Goal: Task Accomplishment & Management: Manage account settings

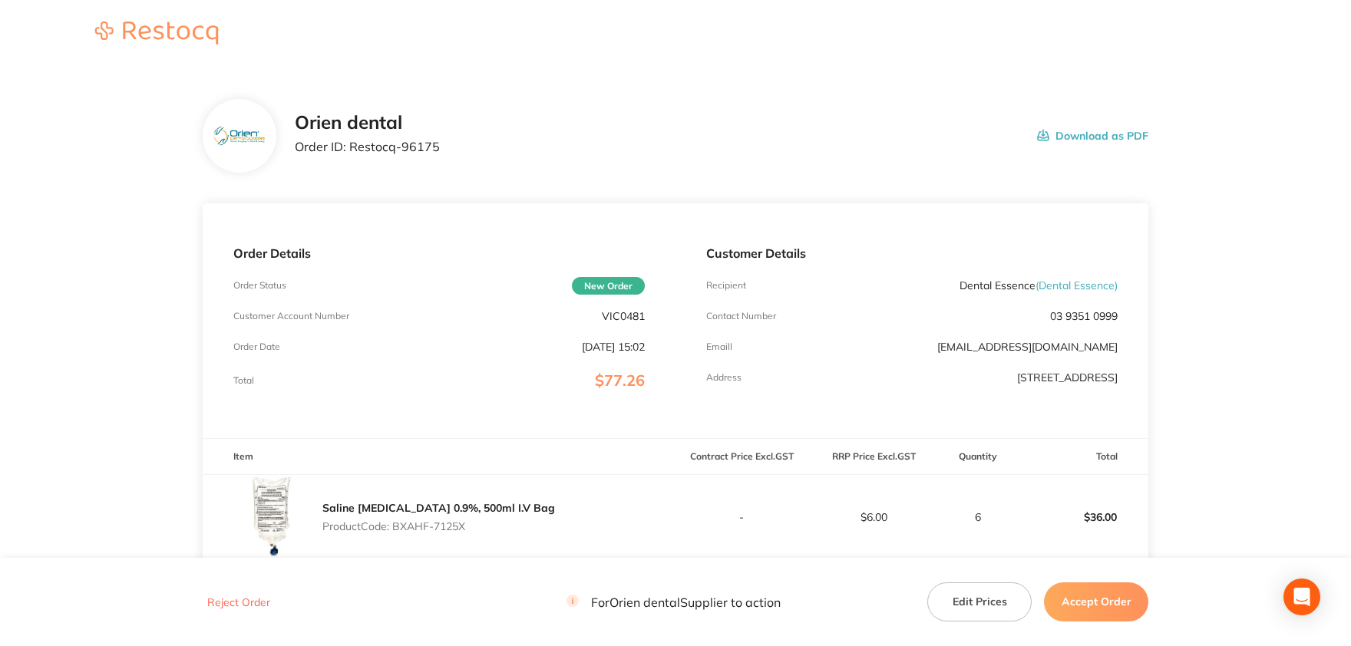
click at [634, 320] on p "VIC0481" at bounding box center [623, 316] width 43 height 12
copy p "VIC0481"
drag, startPoint x: 438, startPoint y: 147, endPoint x: 352, endPoint y: 146, distance: 85.2
click at [352, 146] on div "Orien dental Order ID: Restocq- 96175 Download as PDF" at bounding box center [722, 136] width 854 height 48
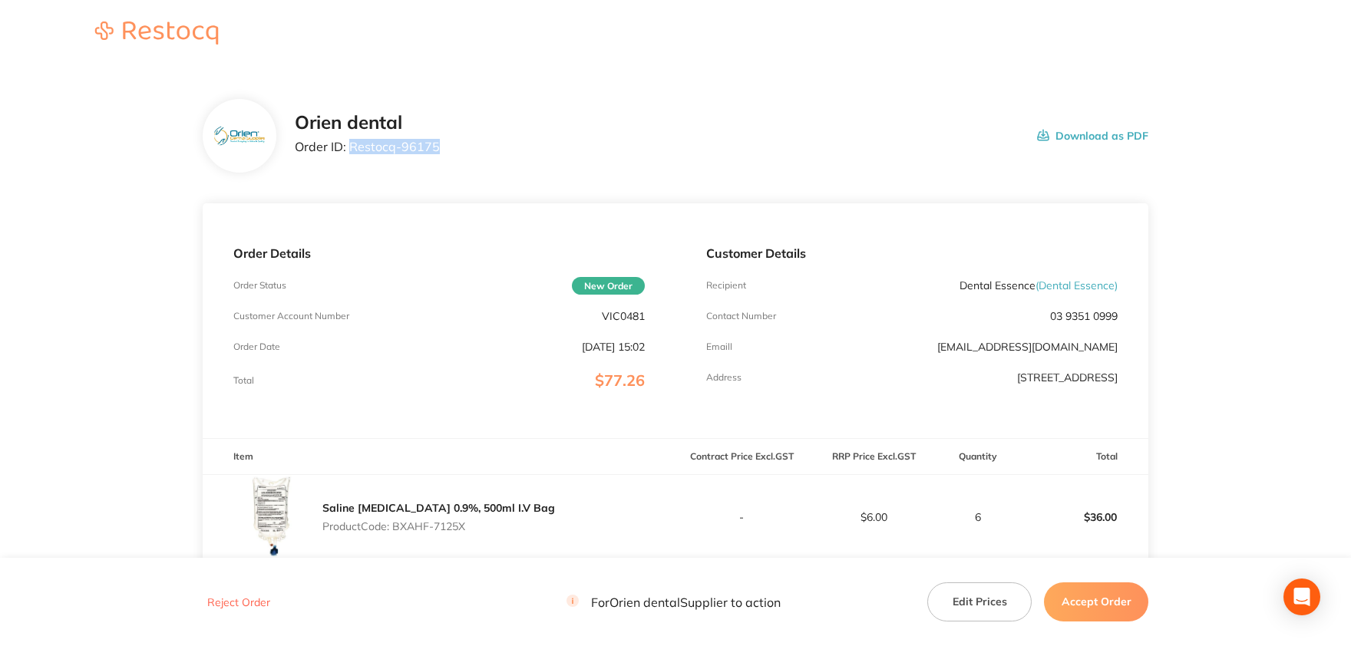
copy p "Restocq- 96175"
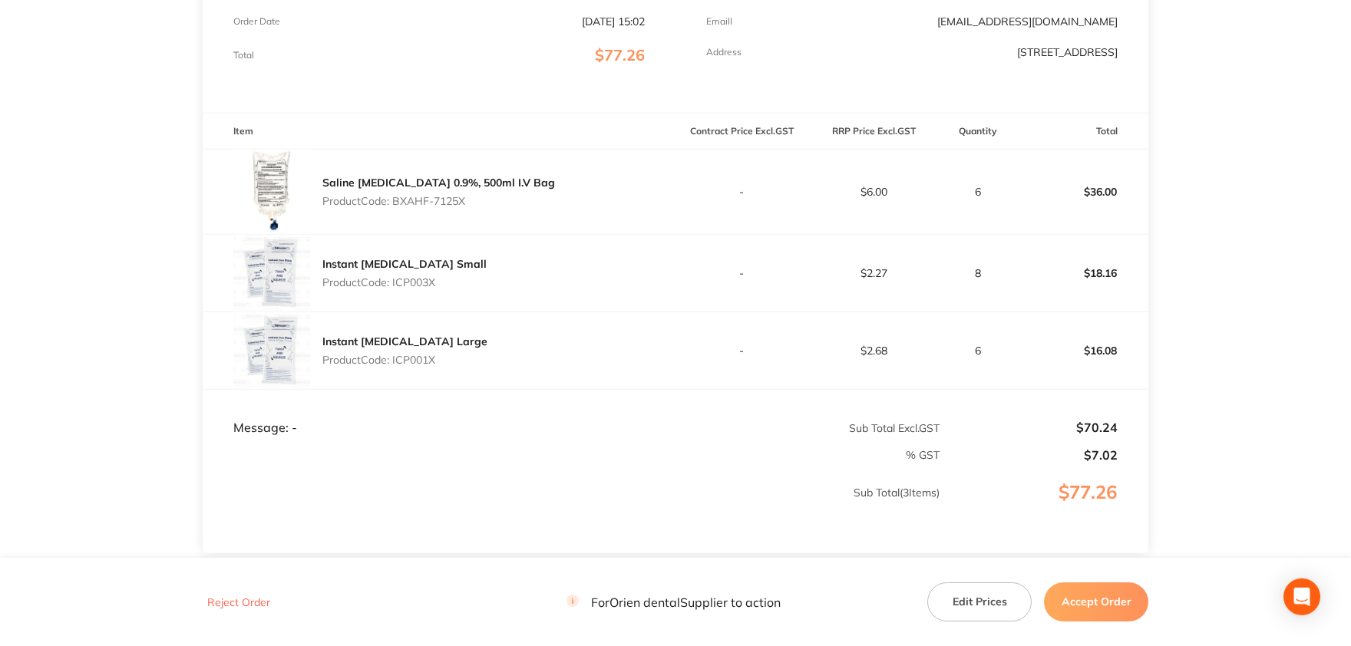
scroll to position [338, 0]
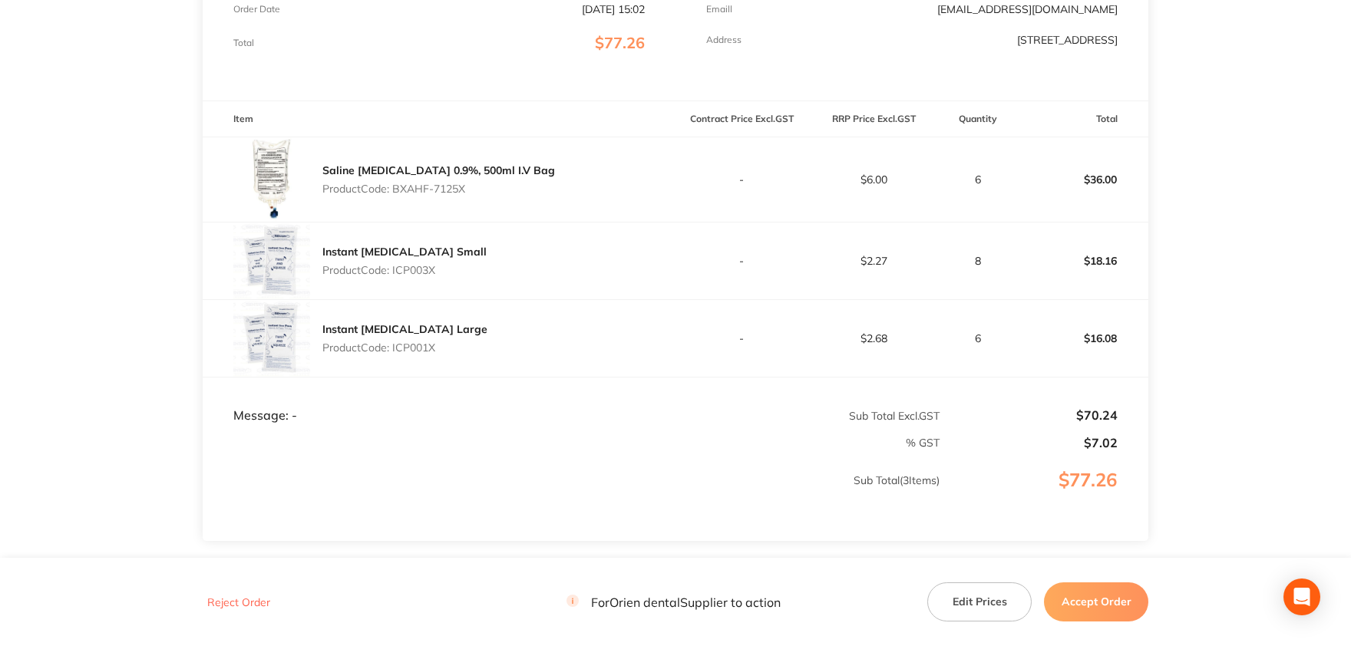
drag, startPoint x: 469, startPoint y: 185, endPoint x: 393, endPoint y: 187, distance: 76.0
click at [393, 187] on p "Product Code: BXAHF-7125X" at bounding box center [438, 189] width 233 height 12
copy p "BXAHF-7125X"
click at [420, 275] on p "Product Code: ICP003X" at bounding box center [404, 270] width 164 height 12
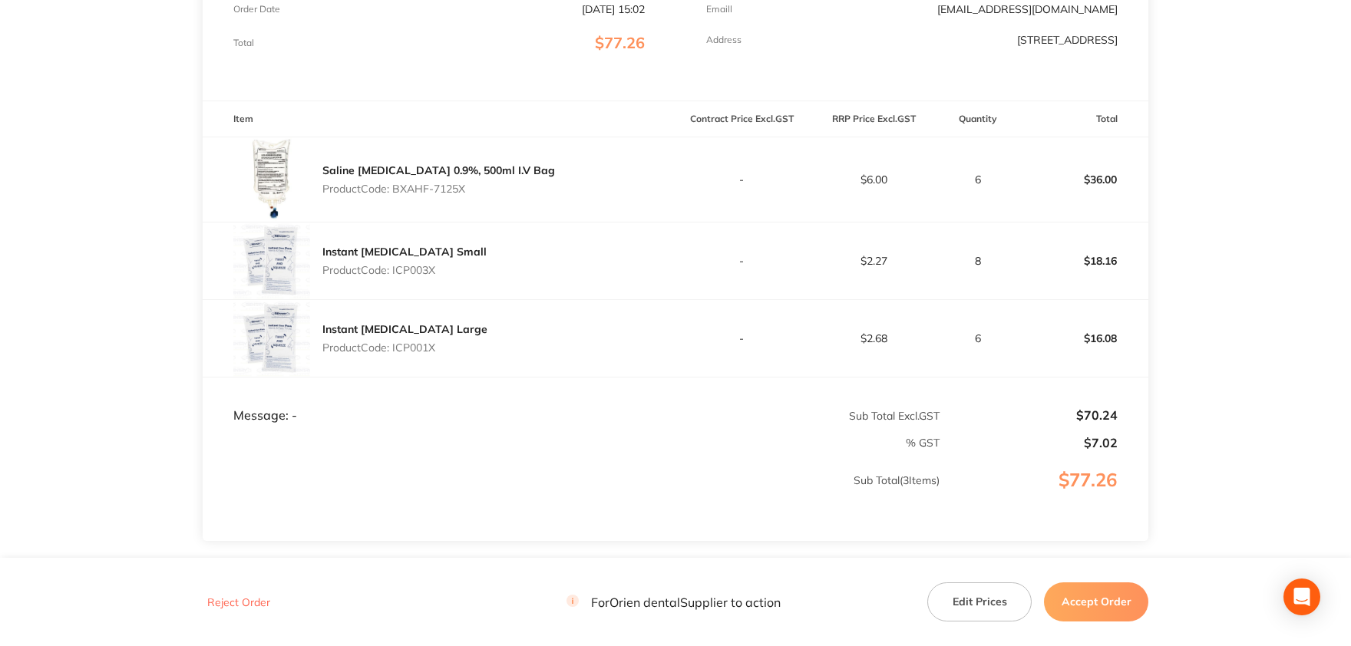
copy p "ICP003X"
click at [419, 345] on p "Product Code: ICP001X" at bounding box center [404, 348] width 165 height 12
copy p "ICP001X"
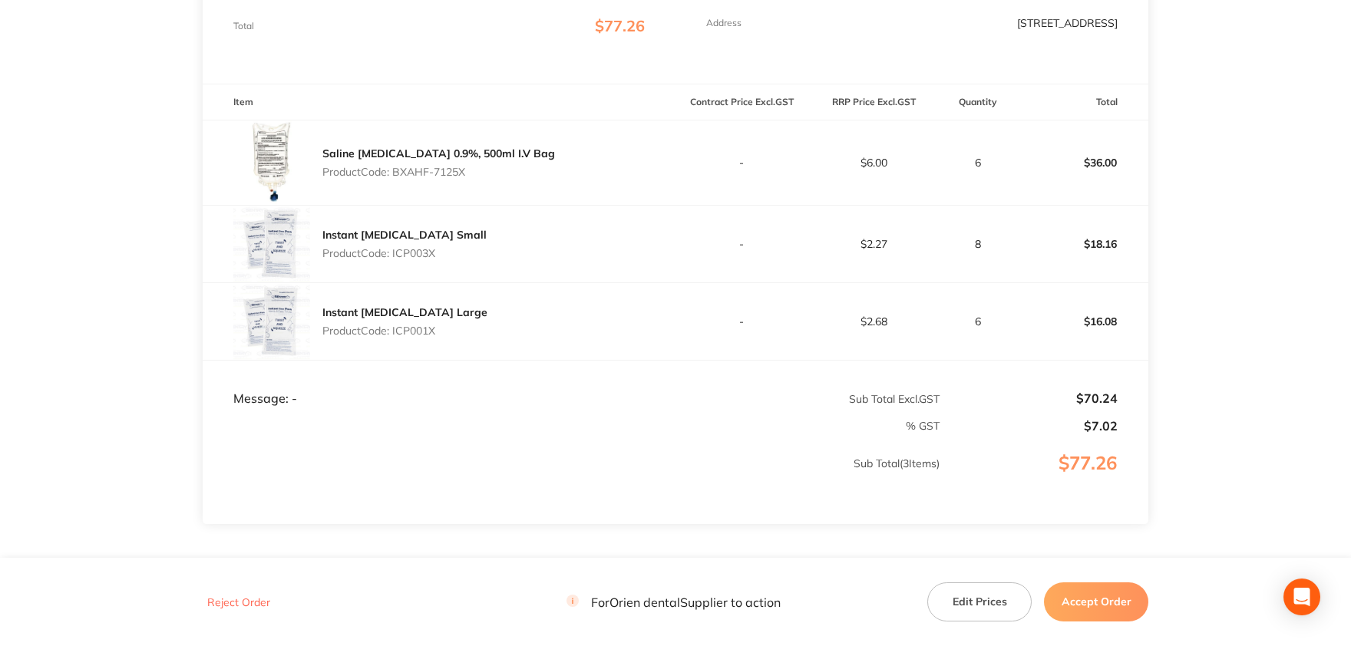
scroll to position [422, 0]
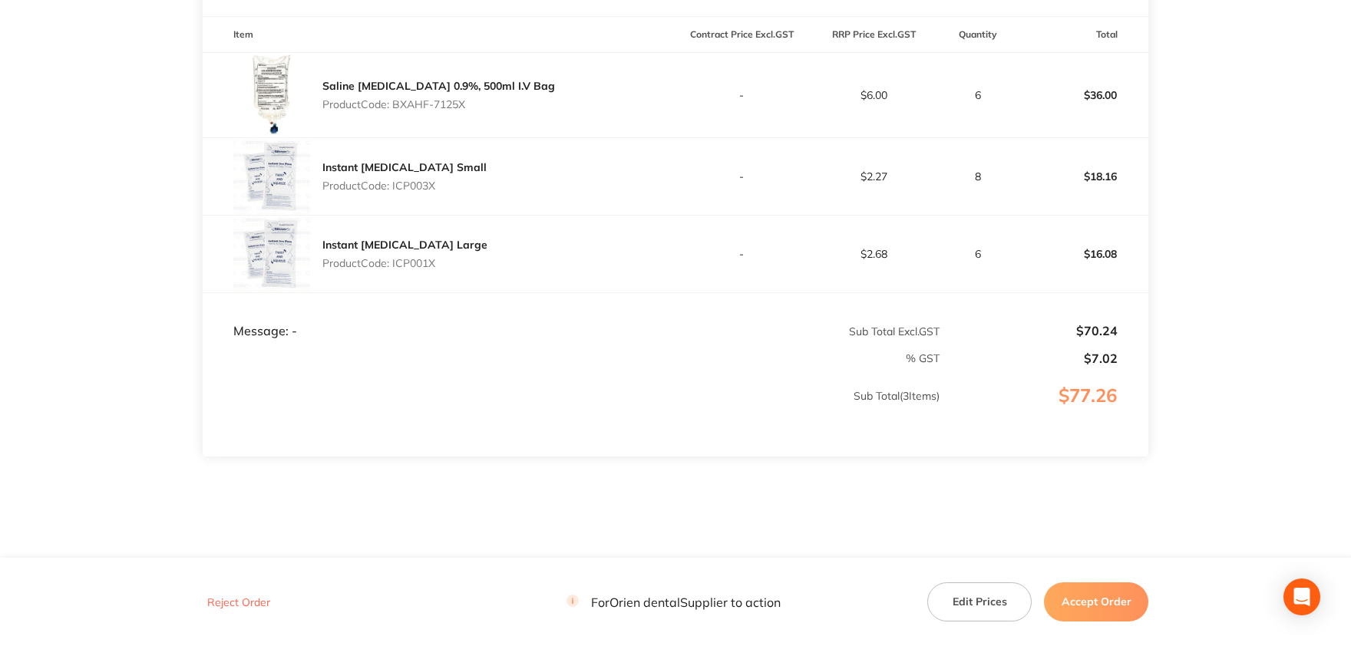
click at [968, 610] on button "Edit Prices" at bounding box center [979, 602] width 104 height 38
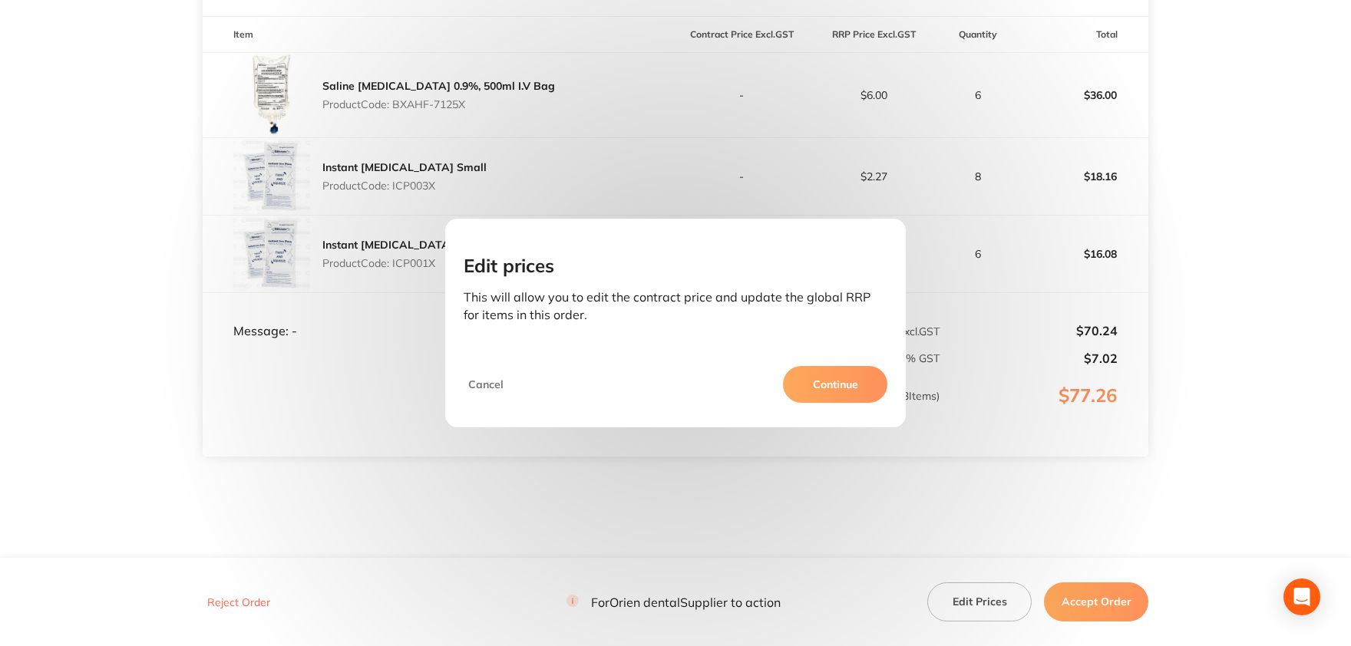
click at [831, 388] on button "Continue" at bounding box center [835, 384] width 104 height 37
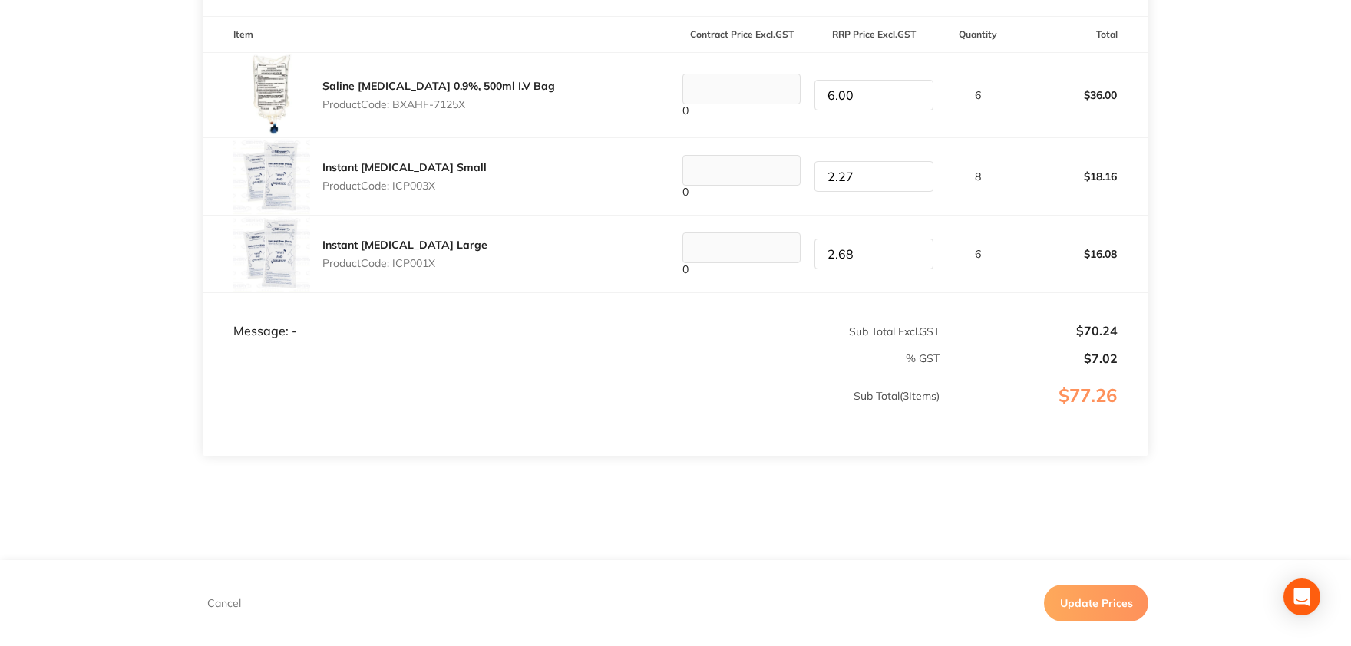
drag, startPoint x: 863, startPoint y: 255, endPoint x: 801, endPoint y: 254, distance: 62.2
click at [815, 254] on input "2.68" at bounding box center [874, 254] width 118 height 31
type input "3.00"
click at [740, 348] on td "% GST" at bounding box center [572, 352] width 738 height 27
click at [1079, 604] on button "Update Prices" at bounding box center [1096, 603] width 104 height 37
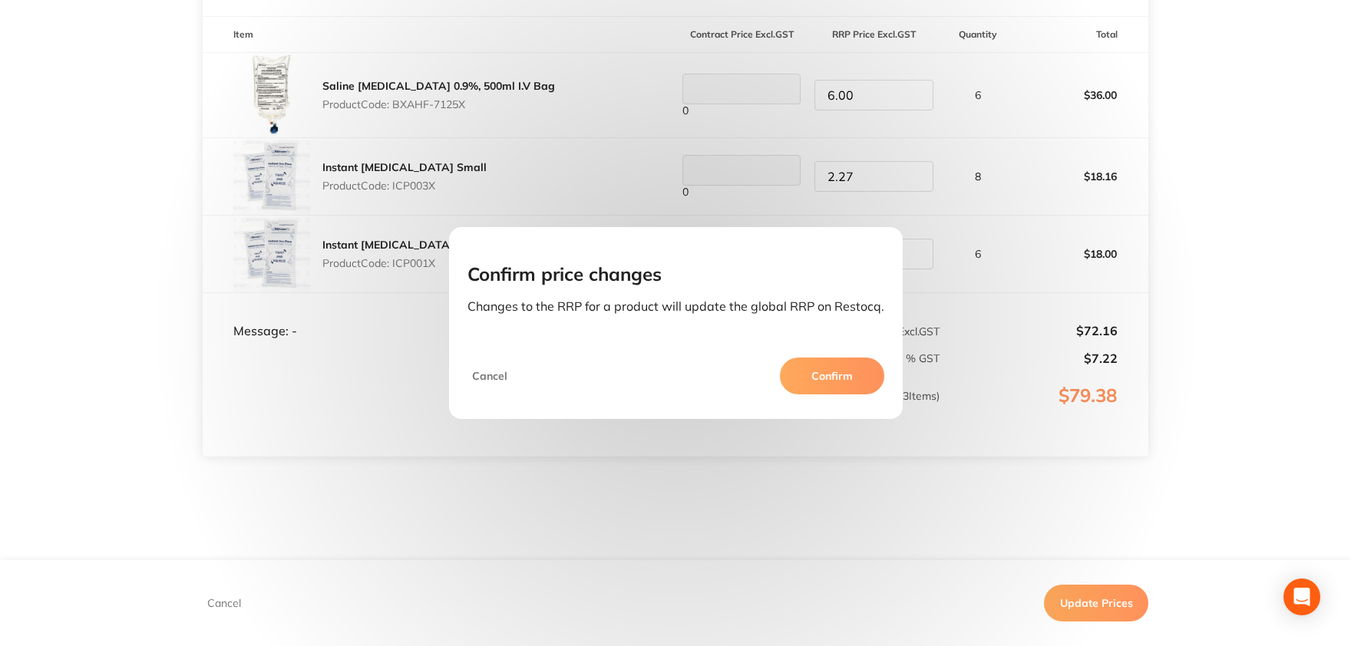
click at [835, 379] on button "Confirm" at bounding box center [832, 376] width 104 height 37
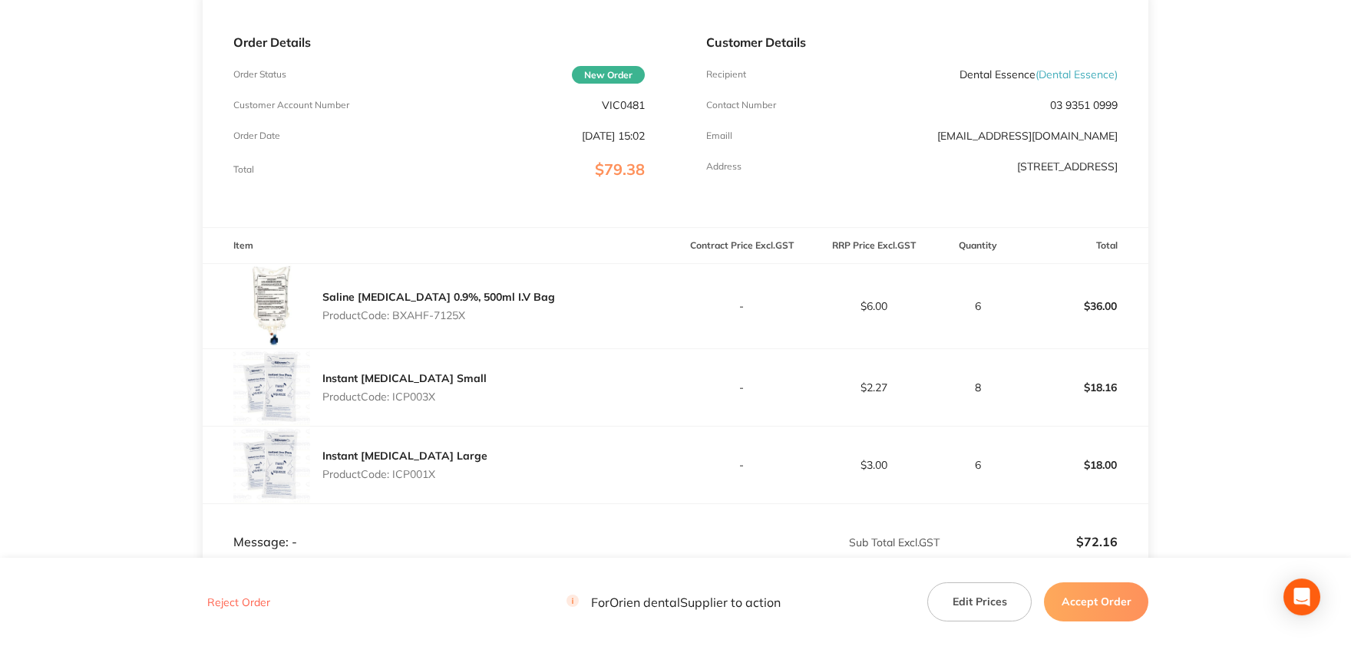
scroll to position [338, 0]
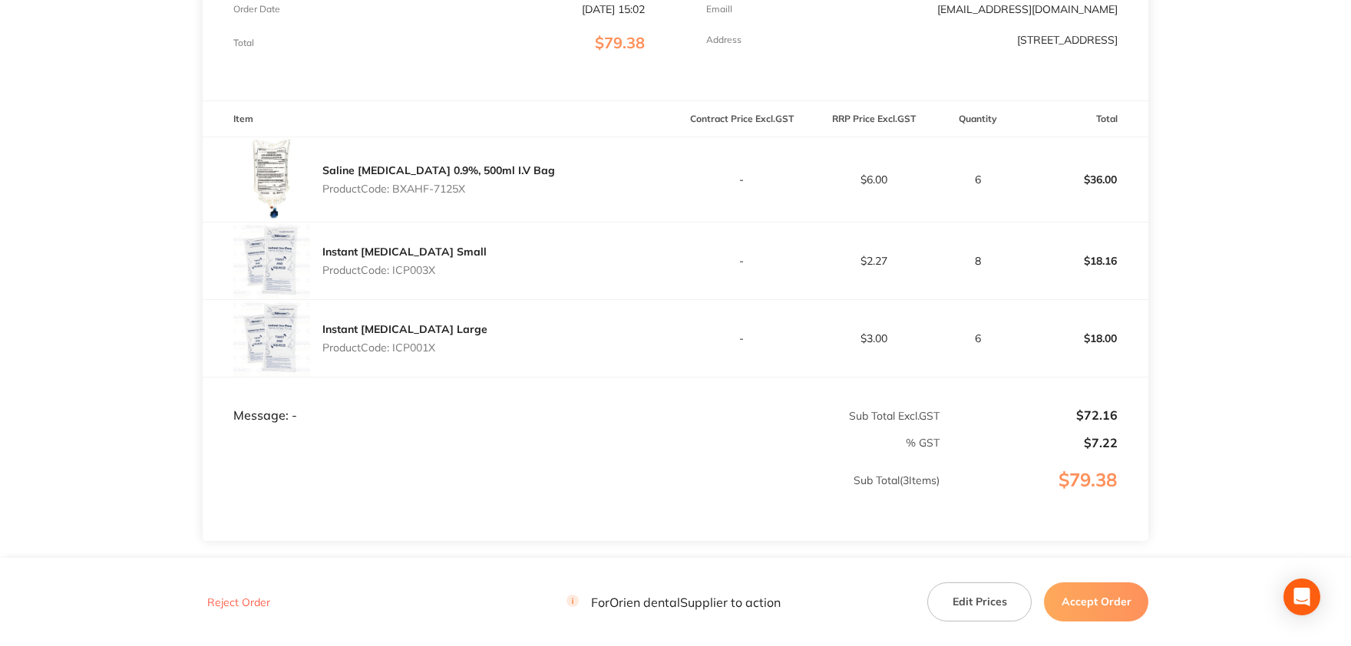
click at [1117, 603] on button "Accept Order" at bounding box center [1096, 602] width 104 height 38
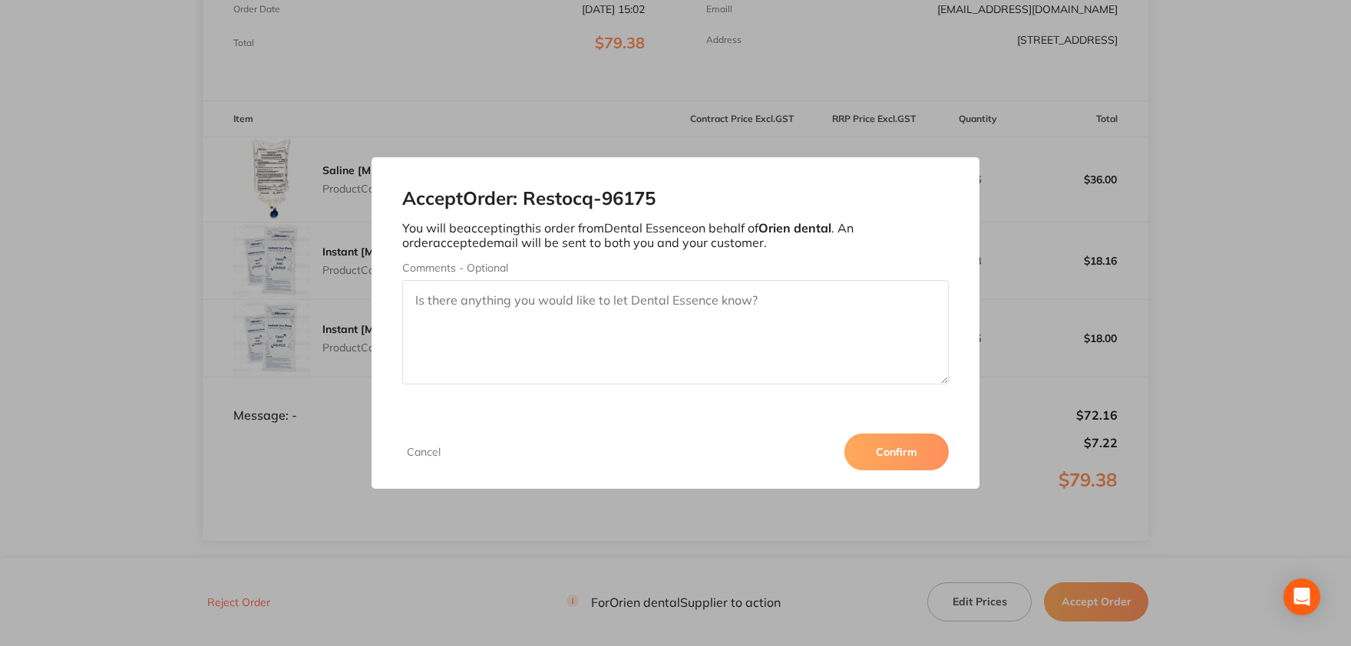
click at [907, 449] on button "Confirm" at bounding box center [897, 452] width 104 height 37
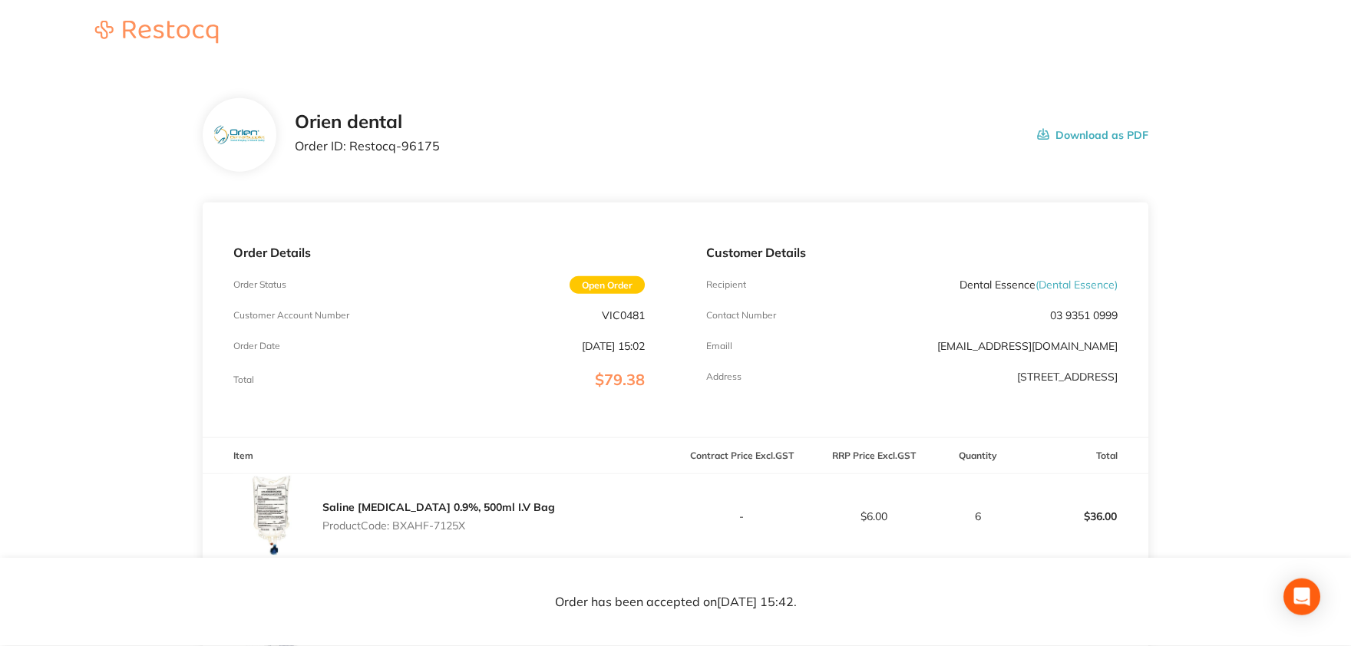
scroll to position [0, 0]
